Goal: Task Accomplishment & Management: Manage account settings

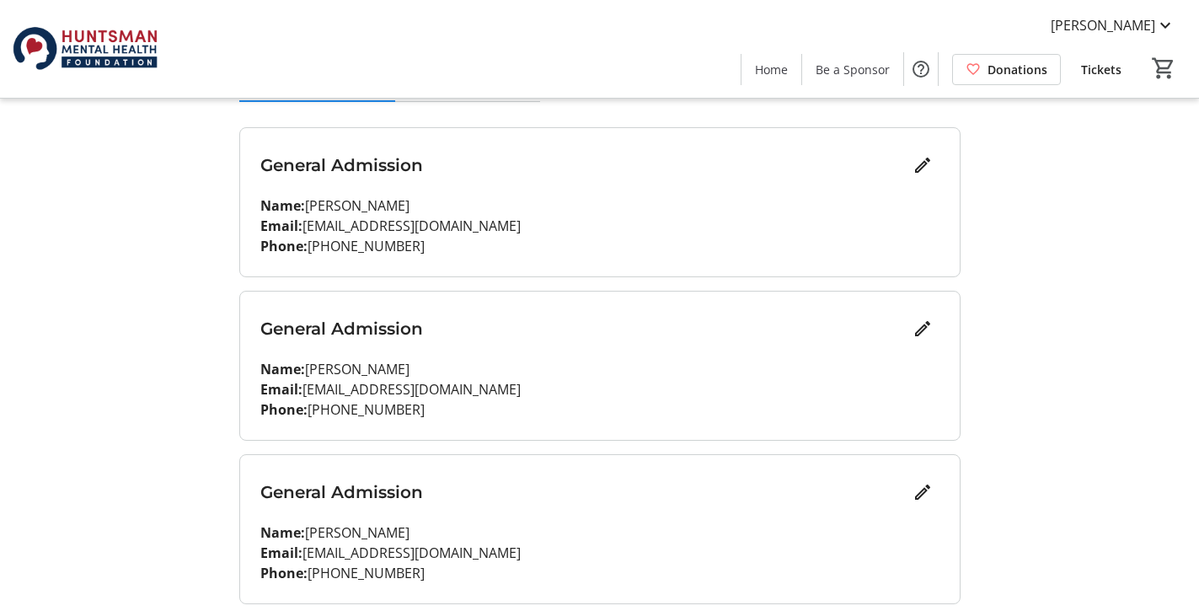
scroll to position [198, 0]
click at [919, 330] on mat-icon "Edit" at bounding box center [922, 329] width 20 height 20
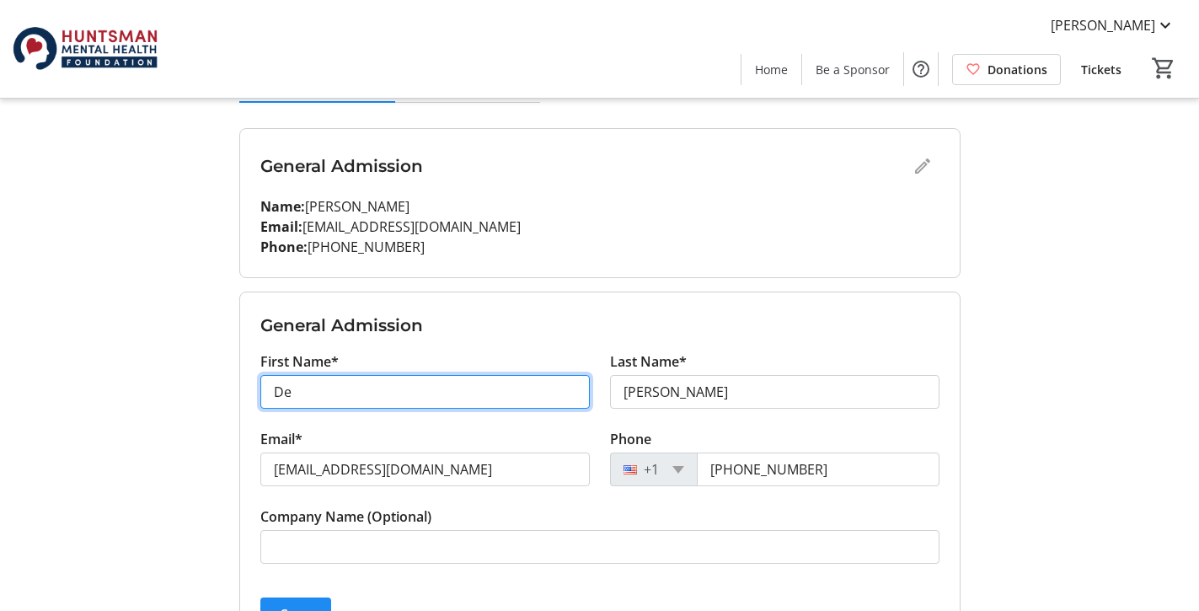
type input "D"
type input "[PERSON_NAME]"
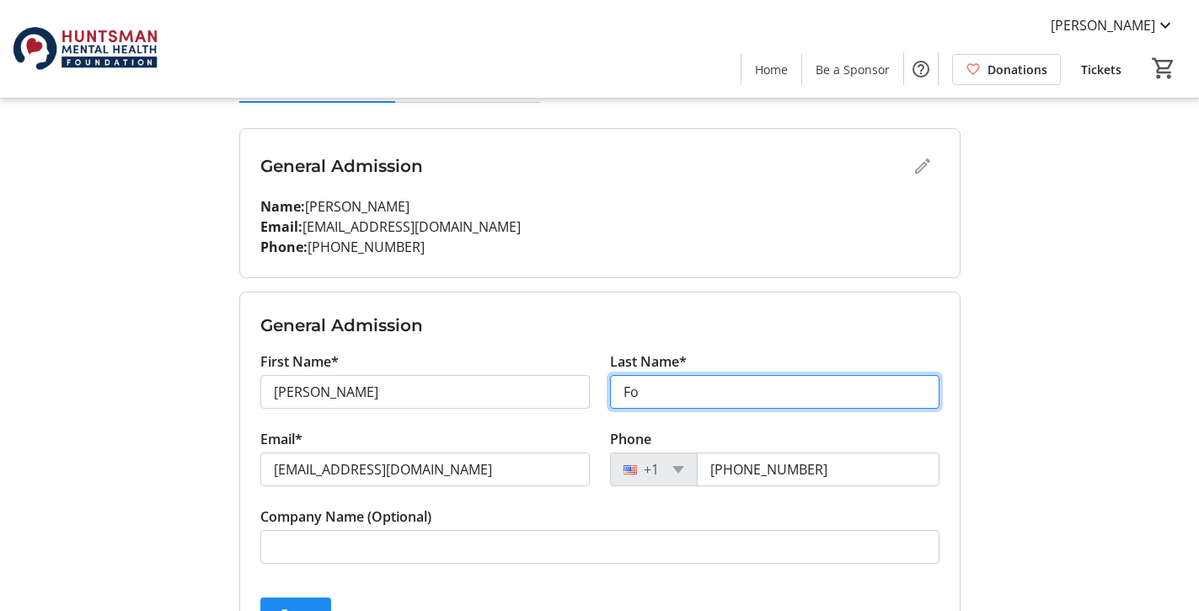
type input "F"
type input "[PERSON_NAME]"
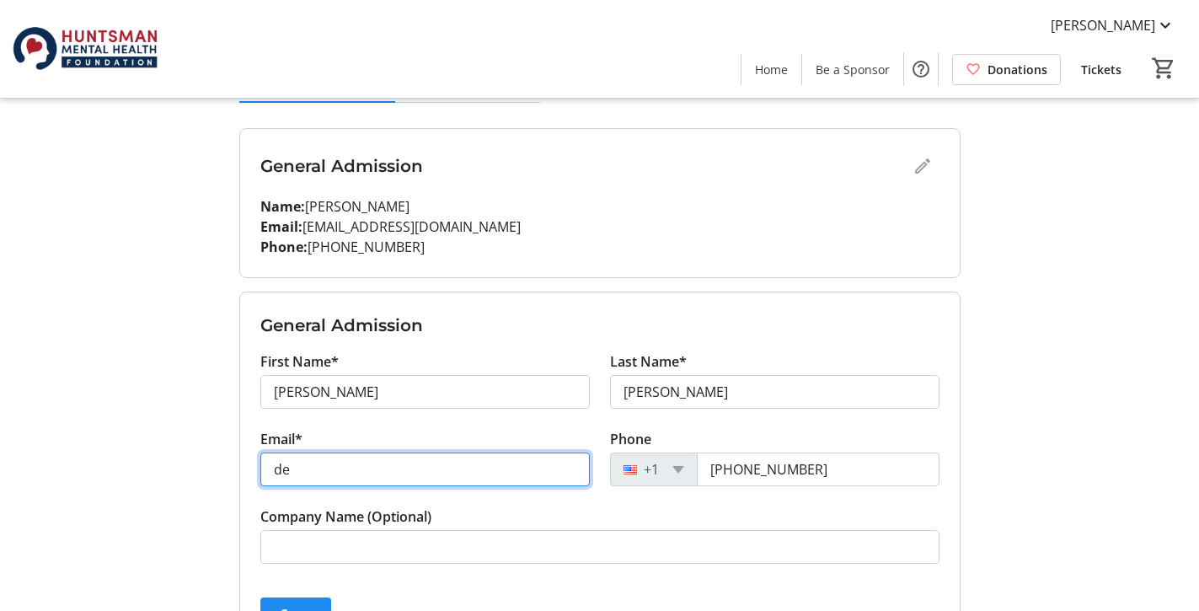
type input "d"
type input "[EMAIL_ADDRESS][DOMAIN_NAME]"
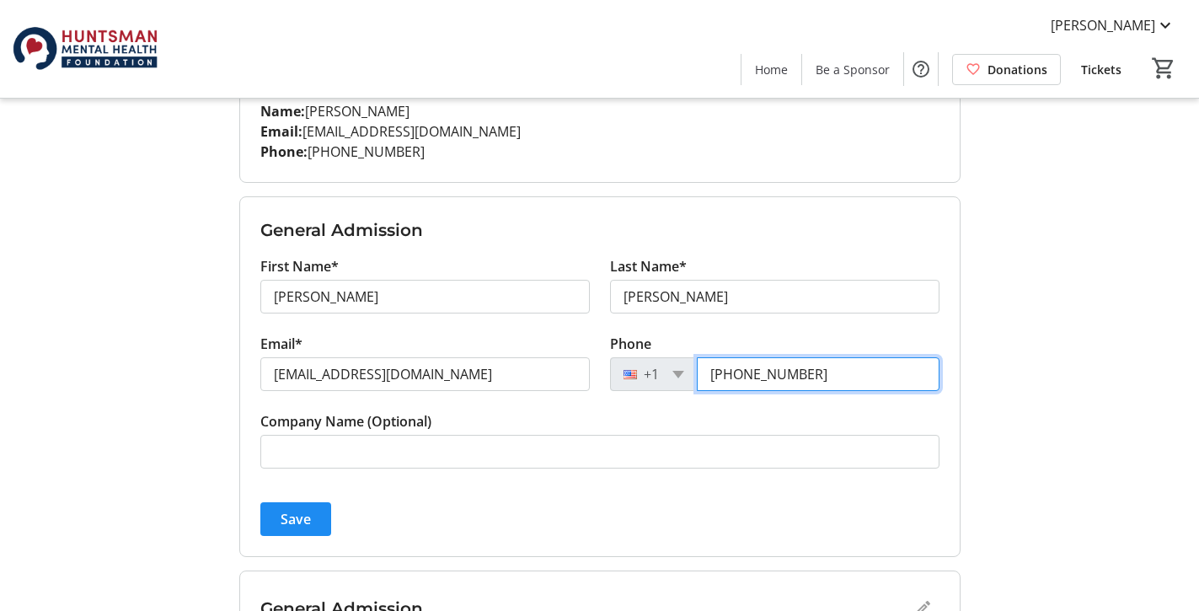
scroll to position [312, 0]
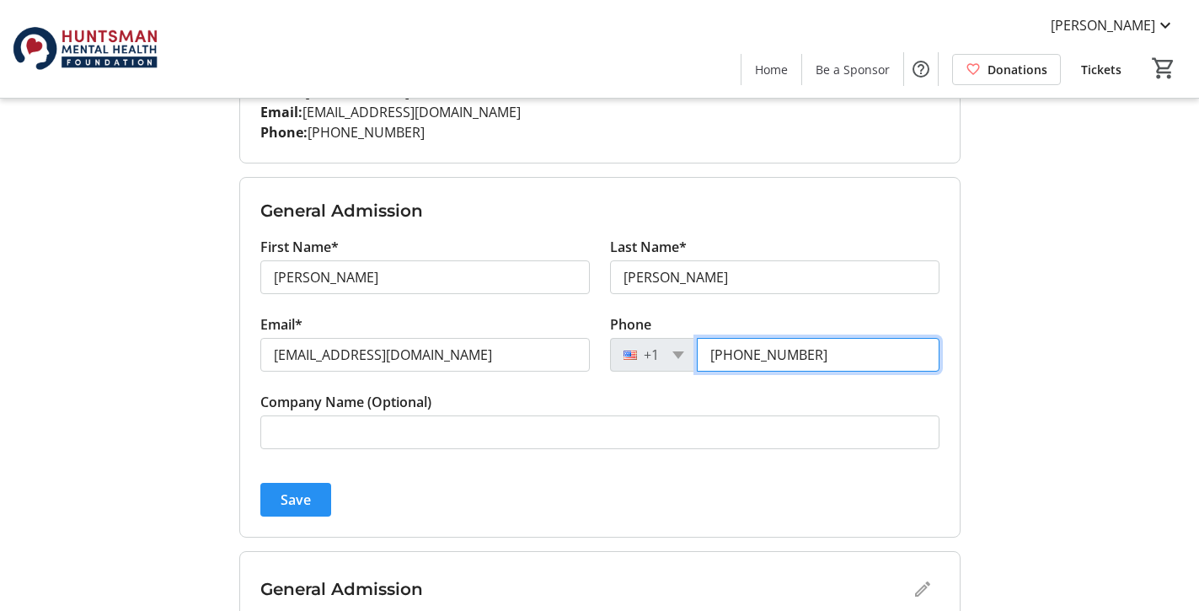
type input "[PHONE_NUMBER]"
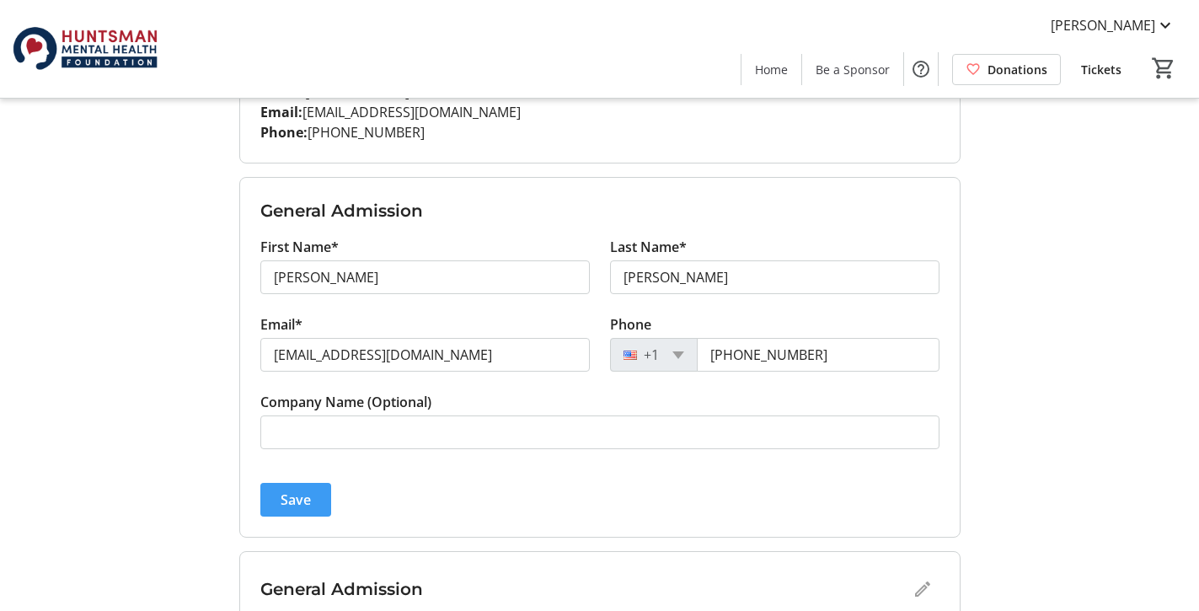
click at [311, 505] on span "submit" at bounding box center [295, 499] width 71 height 40
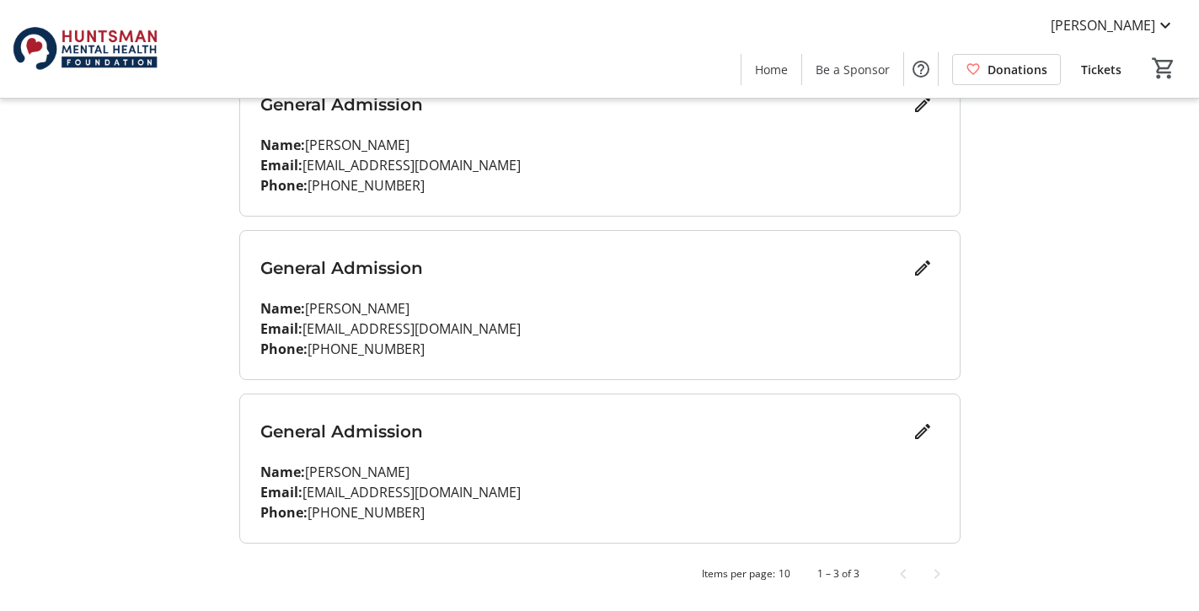
scroll to position [259, 0]
click at [921, 435] on mat-icon "Edit" at bounding box center [922, 431] width 20 height 20
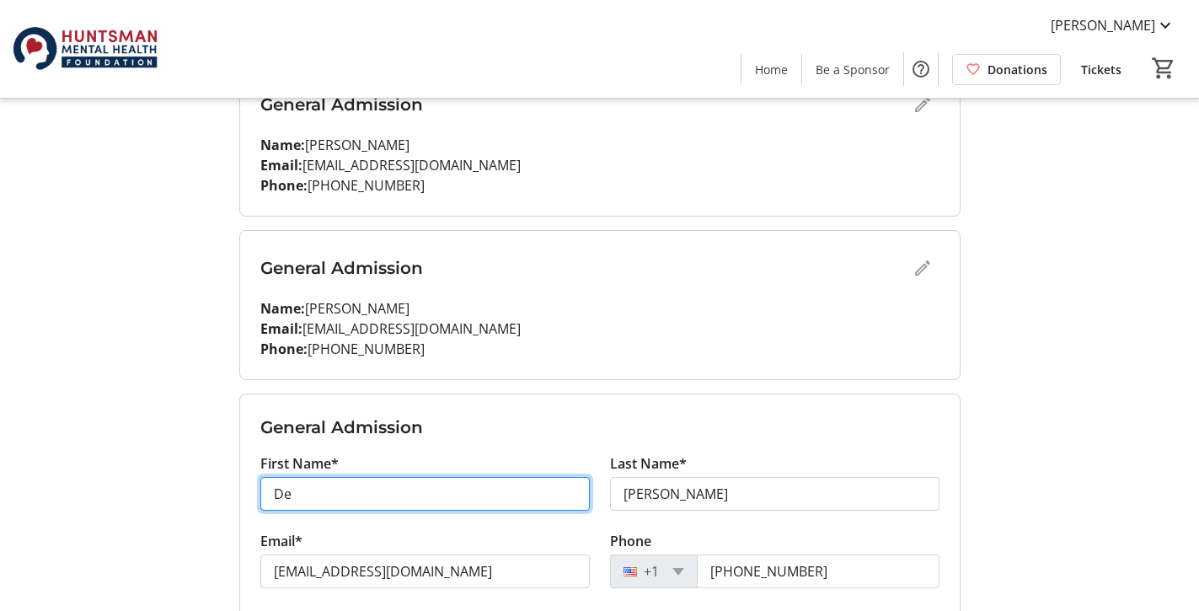
type input "D"
type input "[PERSON_NAME]"
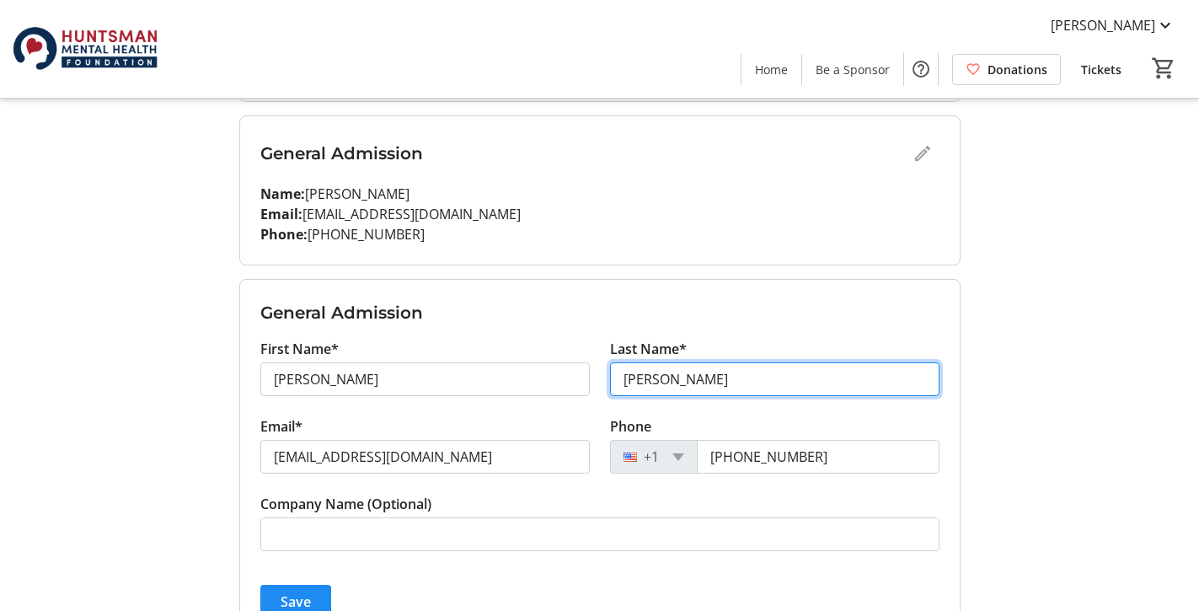
scroll to position [376, 0]
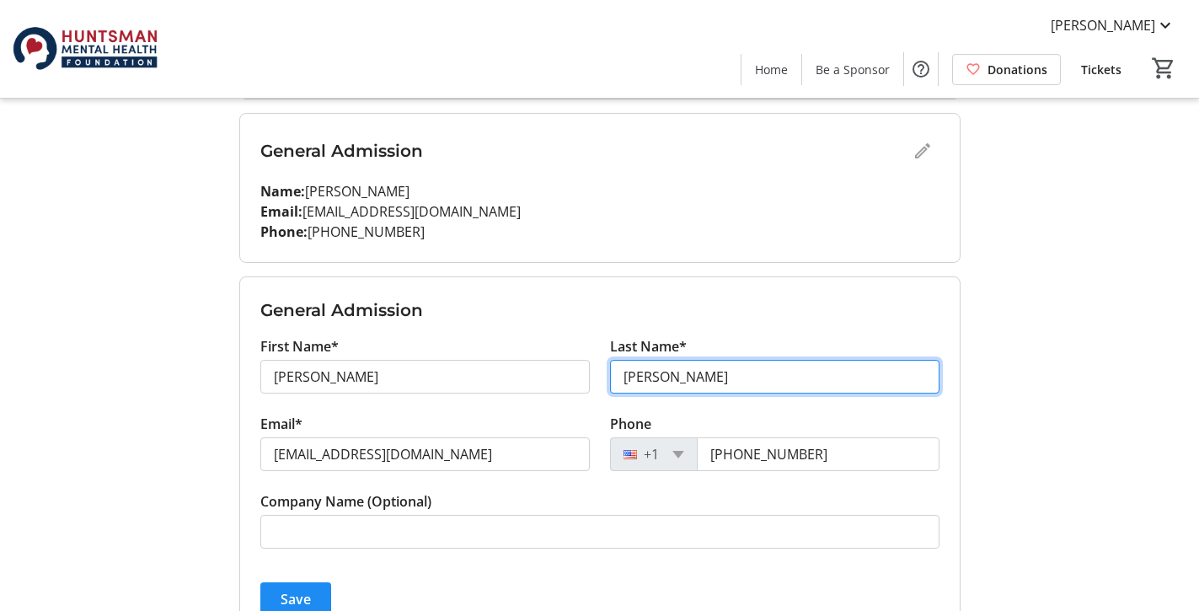
type input "[PERSON_NAME]"
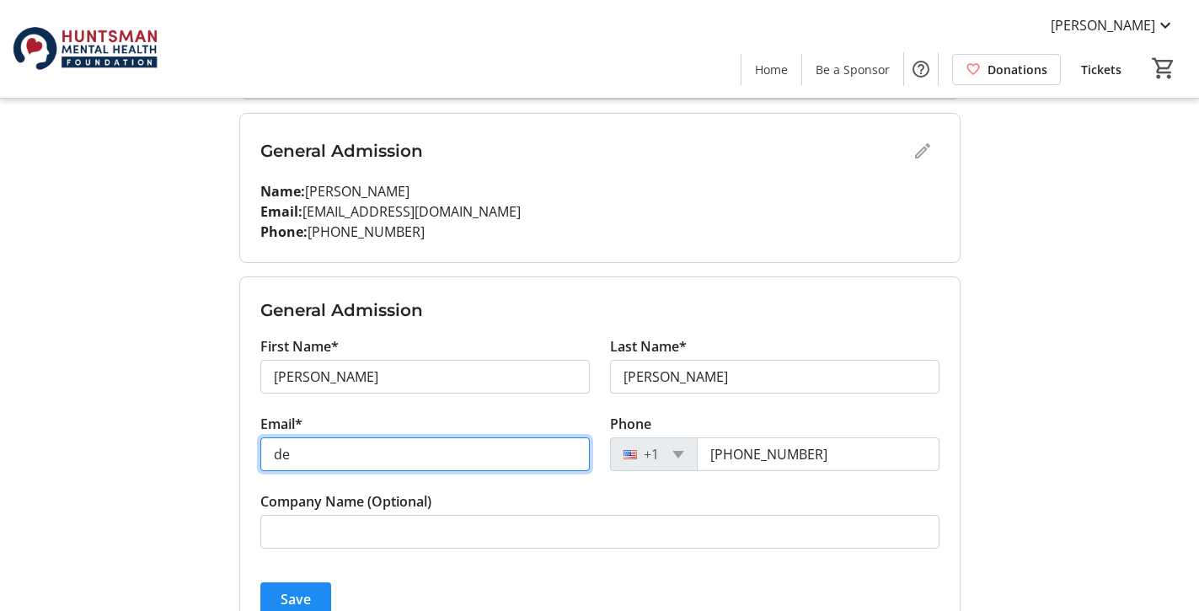
type input "d"
click at [297, 457] on input "mmfaught@" at bounding box center [424, 454] width 329 height 34
click at [346, 460] on input "mffaught@" at bounding box center [424, 454] width 329 height 34
type input "[EMAIL_ADDRESS][DOMAIN_NAME]"
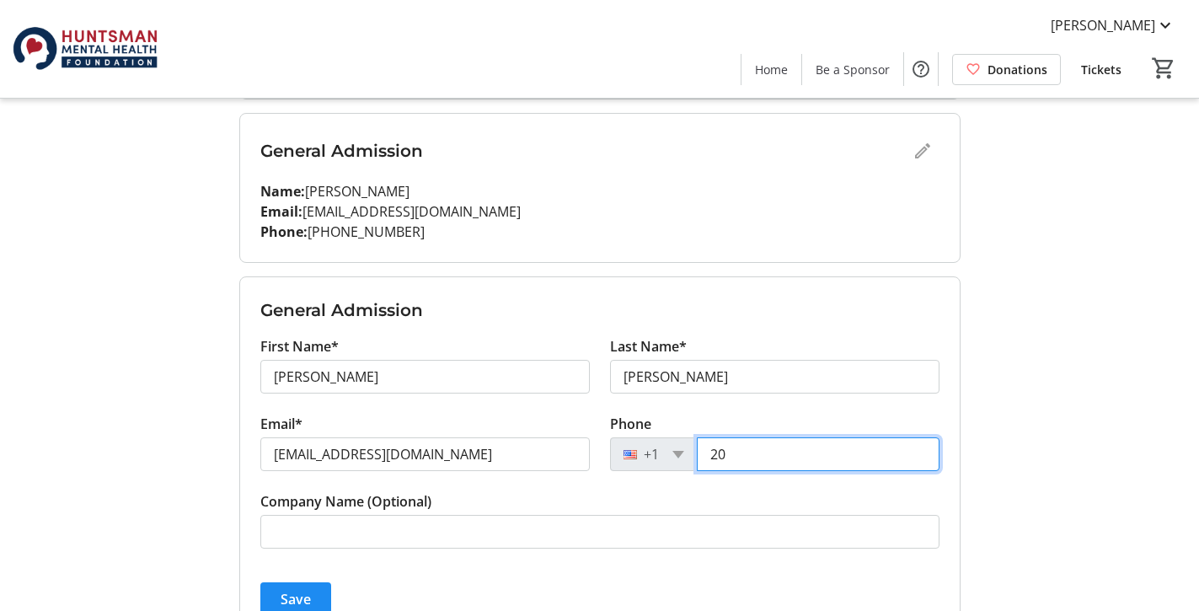
type input "2"
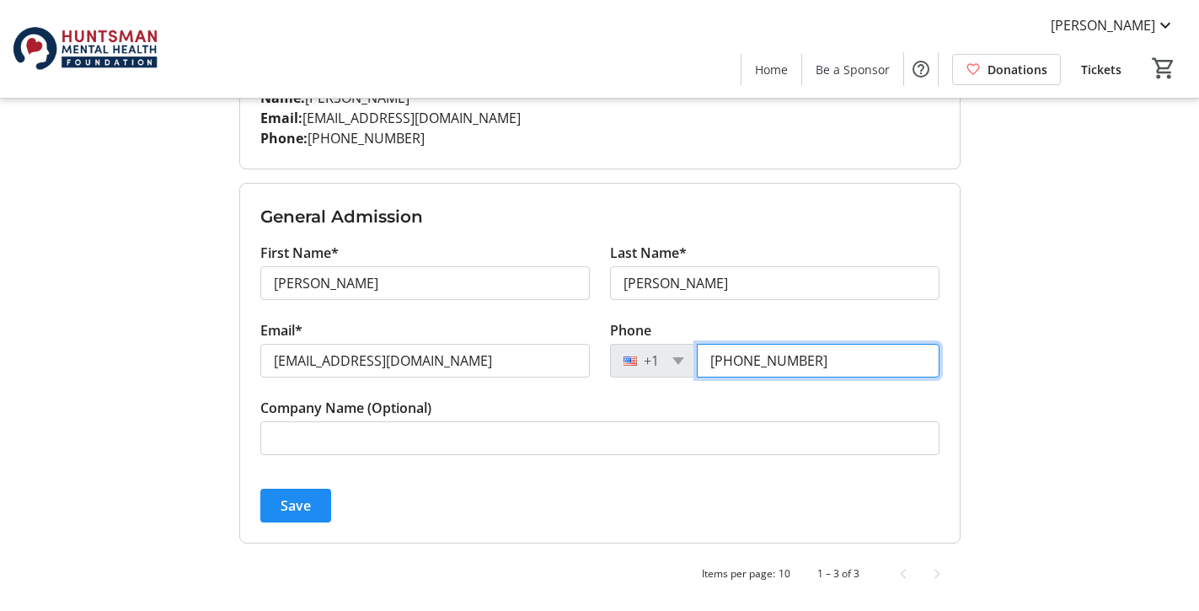
scroll to position [470, 0]
type input "[PHONE_NUMBER]"
click at [323, 504] on span "submit" at bounding box center [295, 505] width 71 height 40
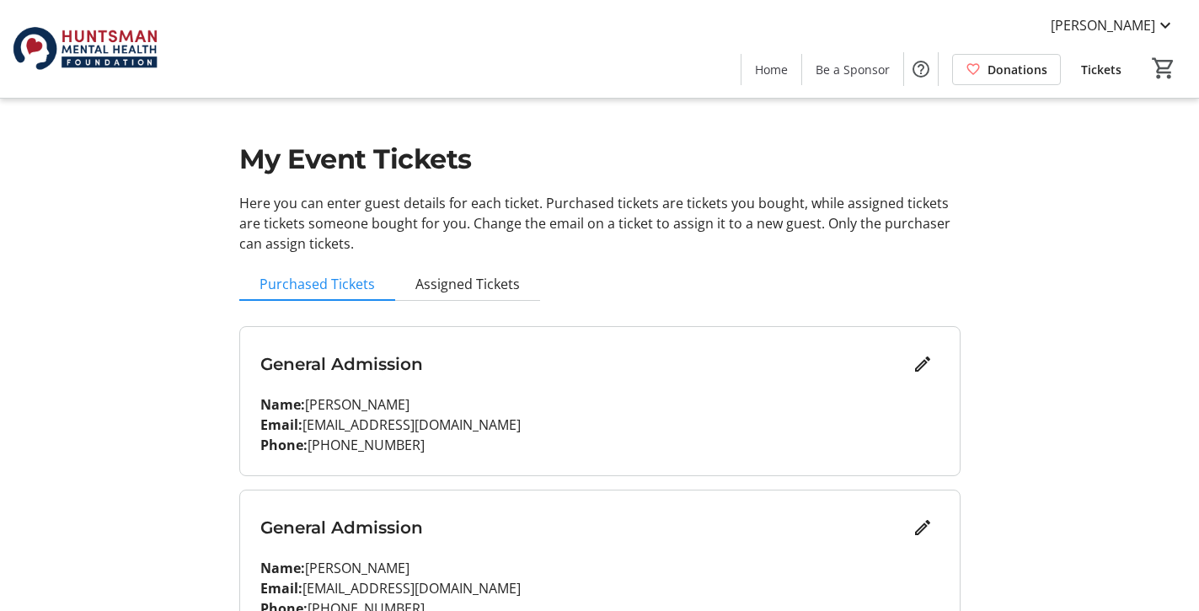
scroll to position [0, 0]
